Goal: Information Seeking & Learning: Check status

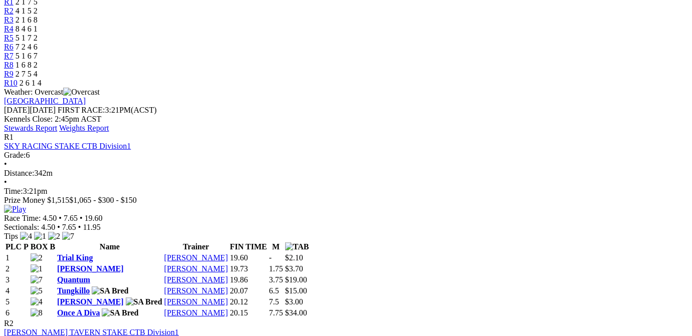
scroll to position [454, 0]
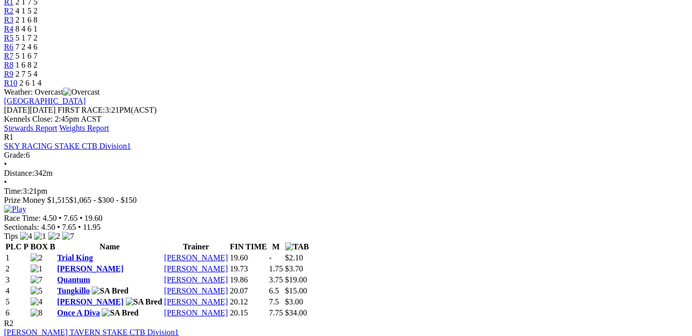
scroll to position [0, 0]
